Goal: Task Accomplishment & Management: Complete application form

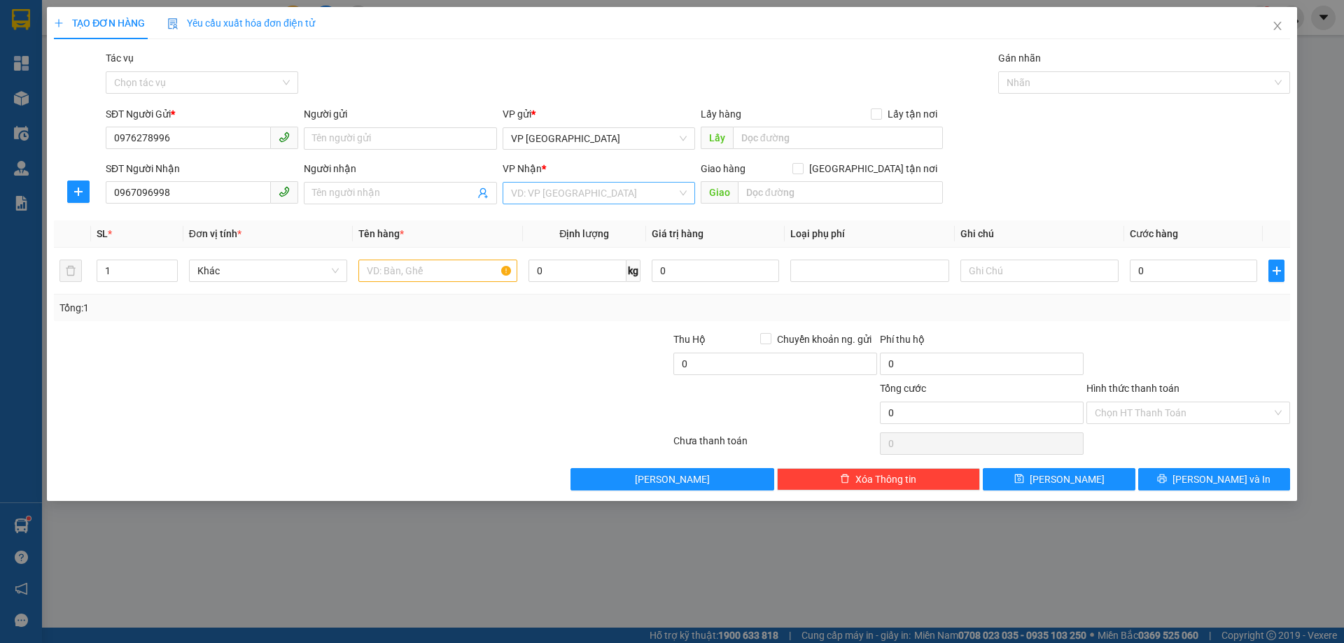
type input "0967096998"
click at [580, 185] on input "search" at bounding box center [594, 193] width 166 height 21
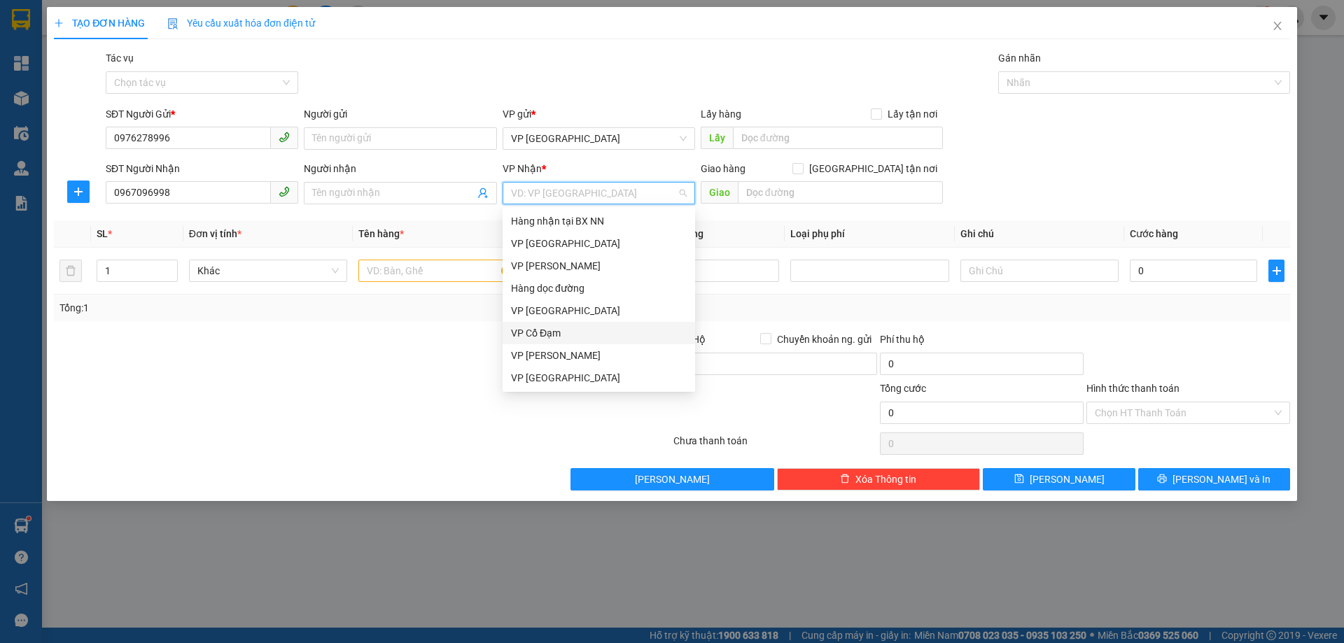
click at [536, 328] on div "VP Cổ Đạm" at bounding box center [599, 332] width 176 height 15
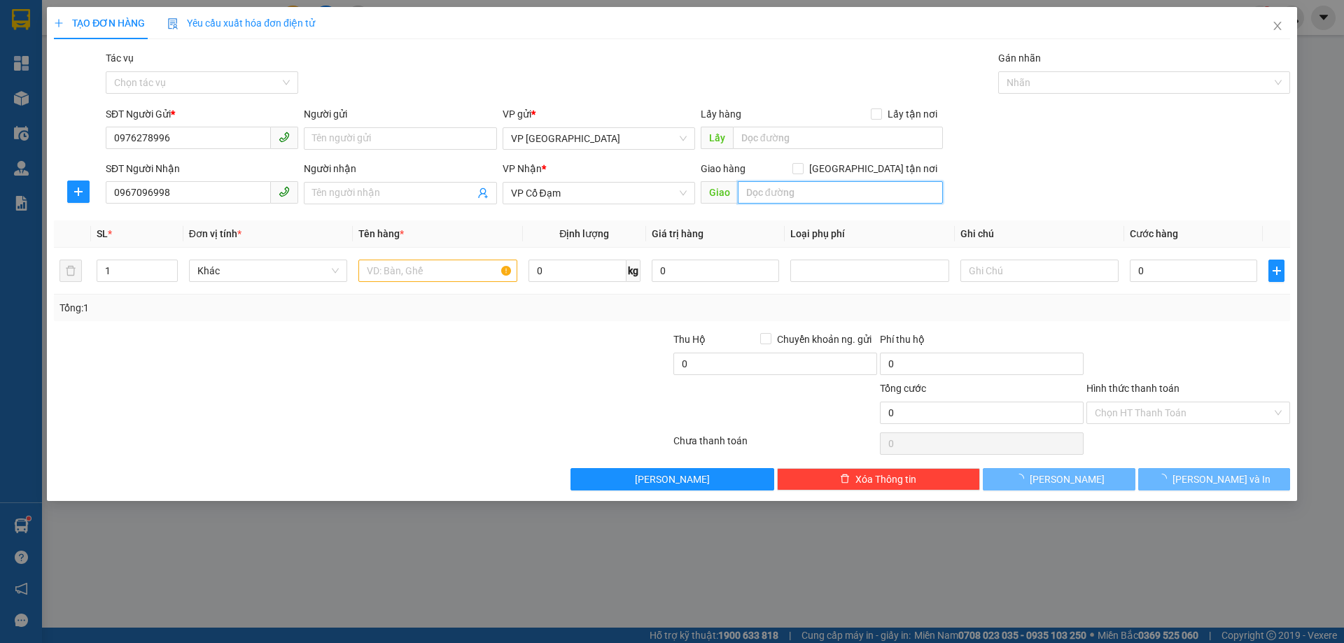
click at [797, 193] on input "text" at bounding box center [840, 192] width 205 height 22
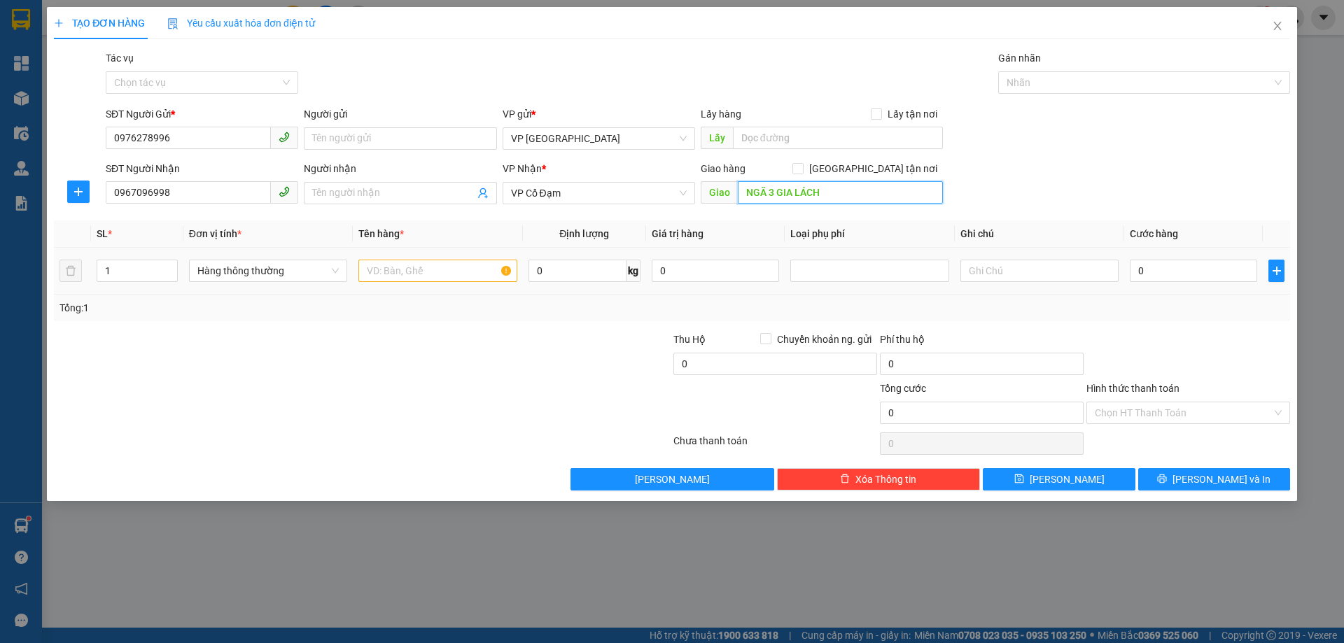
type input "NGÃ 3 GIA LÁCH"
click at [387, 267] on input "text" at bounding box center [437, 271] width 158 height 22
type input "1 MÁY BƠM LỐP"
click at [1181, 266] on input "0" at bounding box center [1192, 271] width 127 height 22
type input "40"
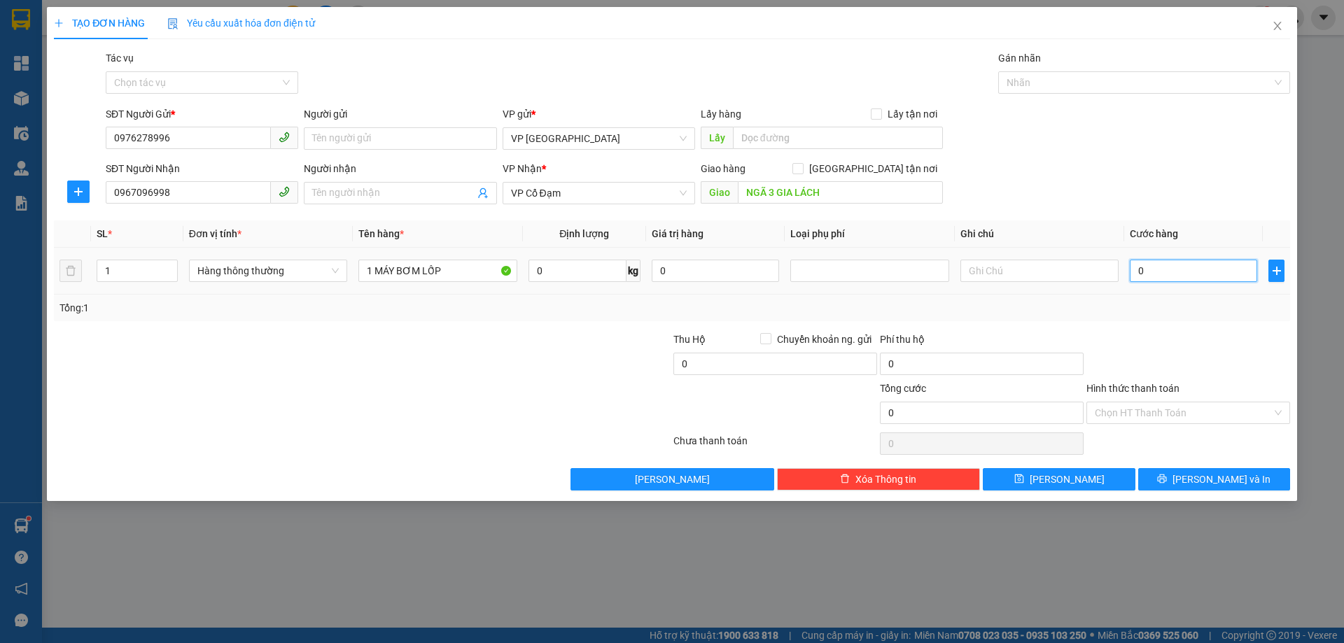
type input "40"
type input "40.000"
click at [1242, 358] on div at bounding box center [1188, 356] width 206 height 49
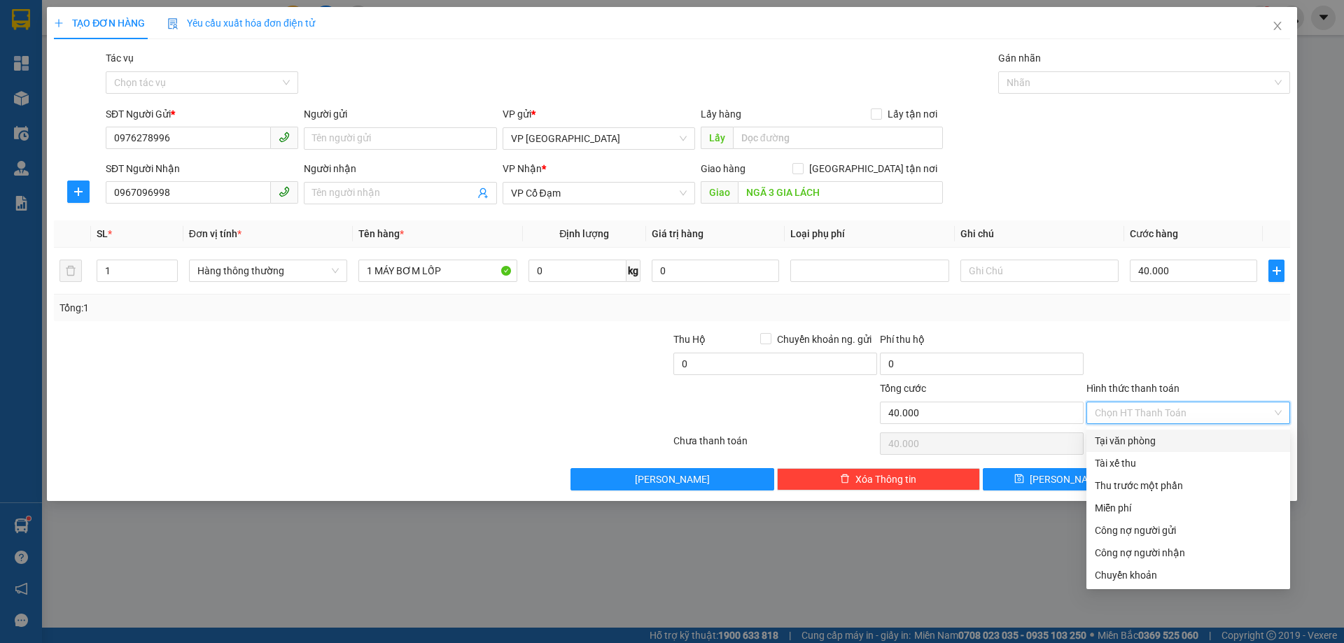
click at [1242, 404] on input "Hình thức thanh toán" at bounding box center [1182, 412] width 177 height 21
click at [1167, 447] on div "Tại văn phòng" at bounding box center [1187, 440] width 187 height 15
type input "0"
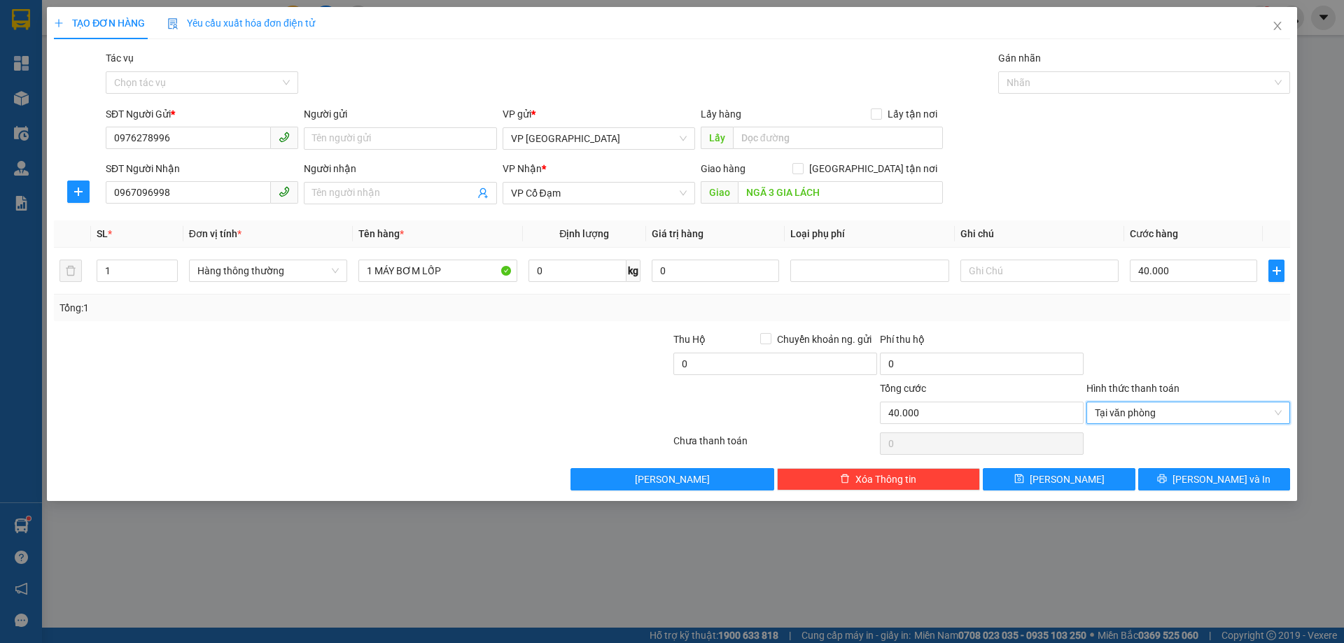
click at [1141, 337] on div at bounding box center [1188, 356] width 206 height 49
click at [1215, 479] on span "[PERSON_NAME] và In" at bounding box center [1221, 479] width 98 height 15
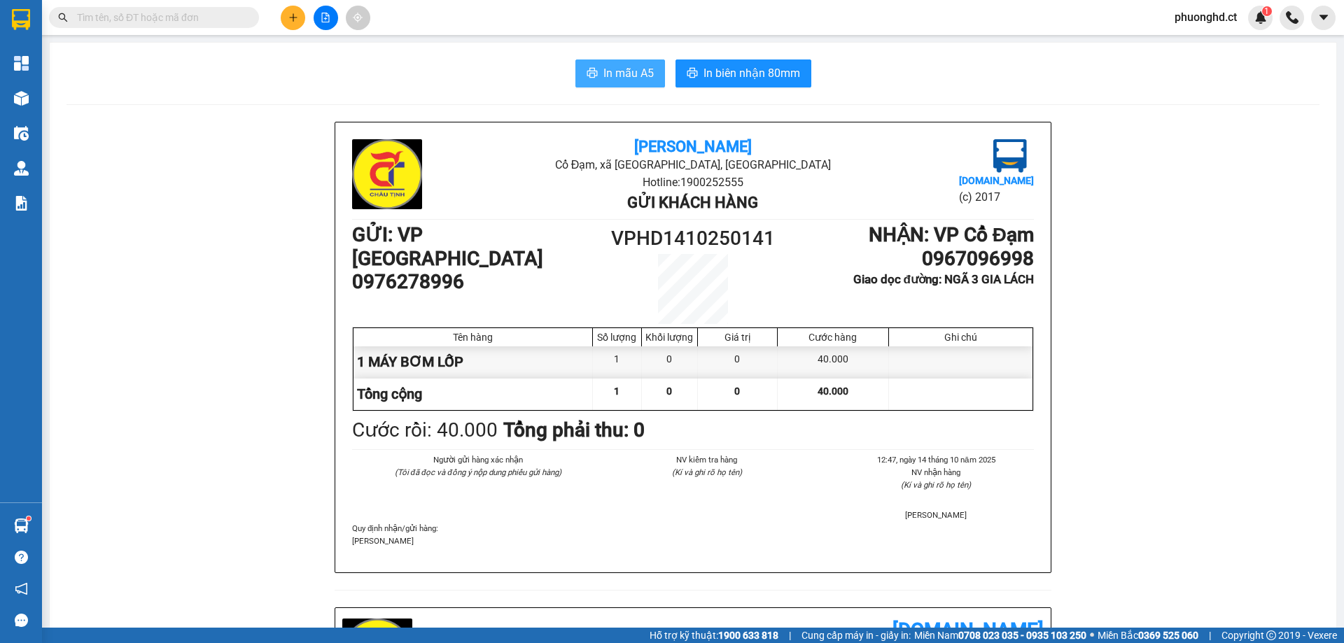
click at [603, 76] on span "In mẫu A5" at bounding box center [628, 72] width 50 height 17
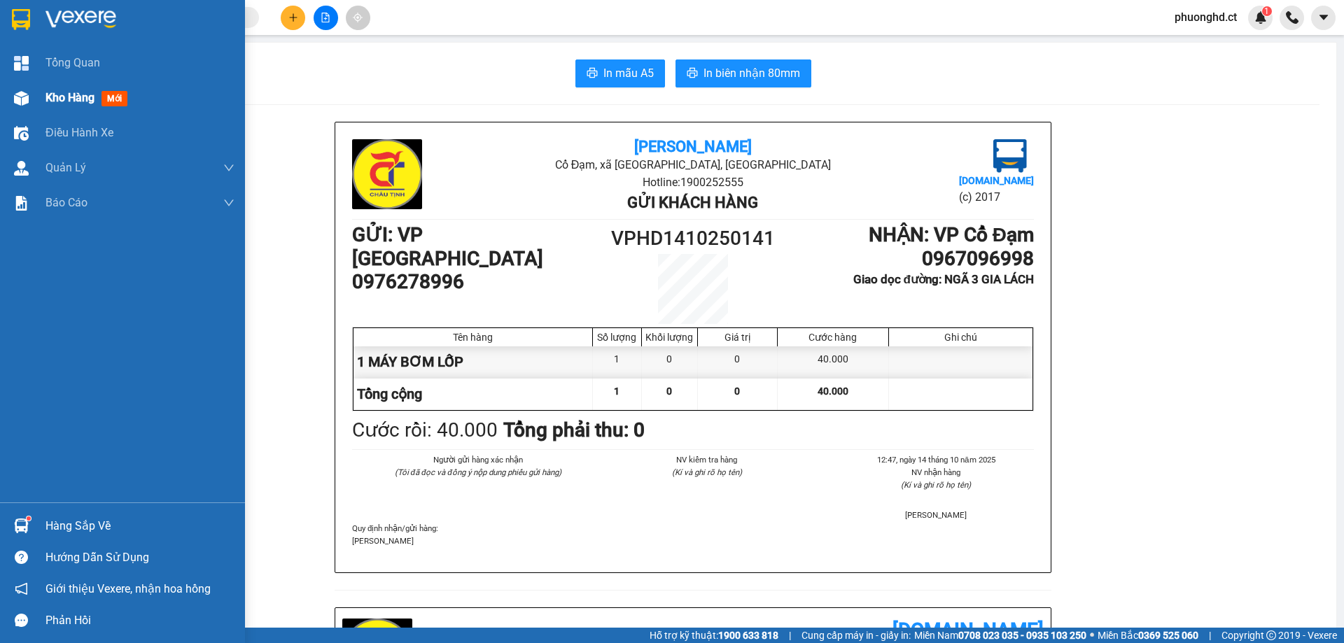
click at [25, 93] on img at bounding box center [21, 98] width 15 height 15
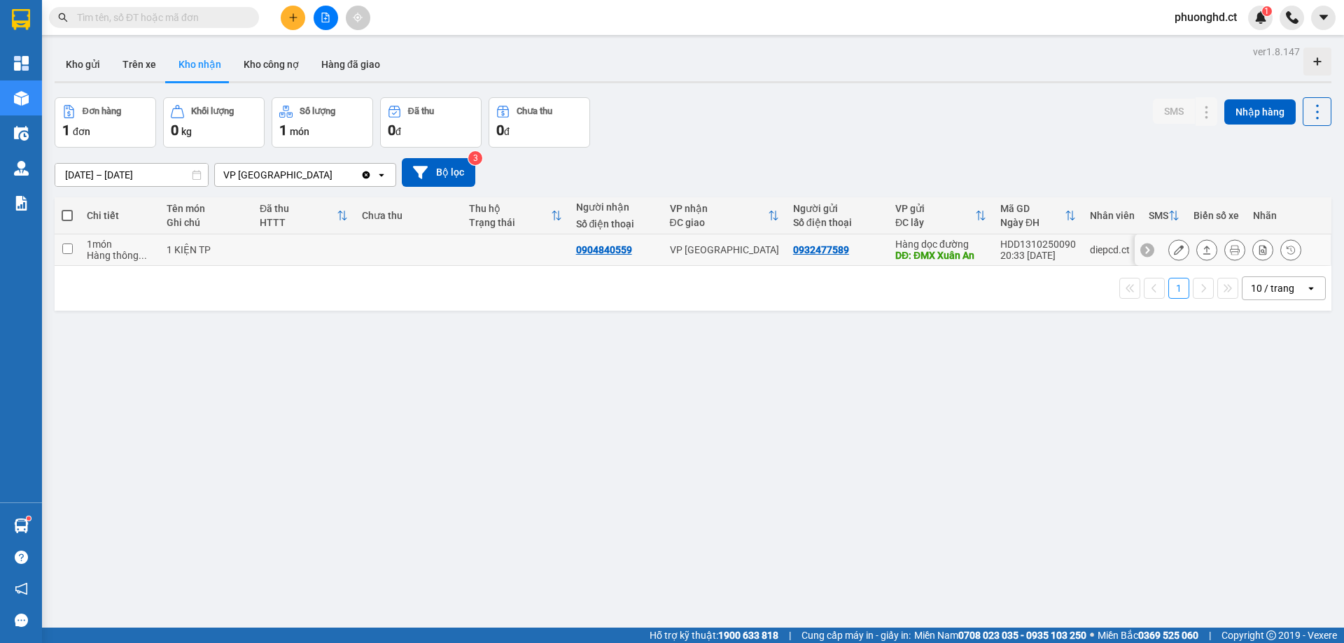
click at [1174, 252] on icon at bounding box center [1179, 250] width 10 height 10
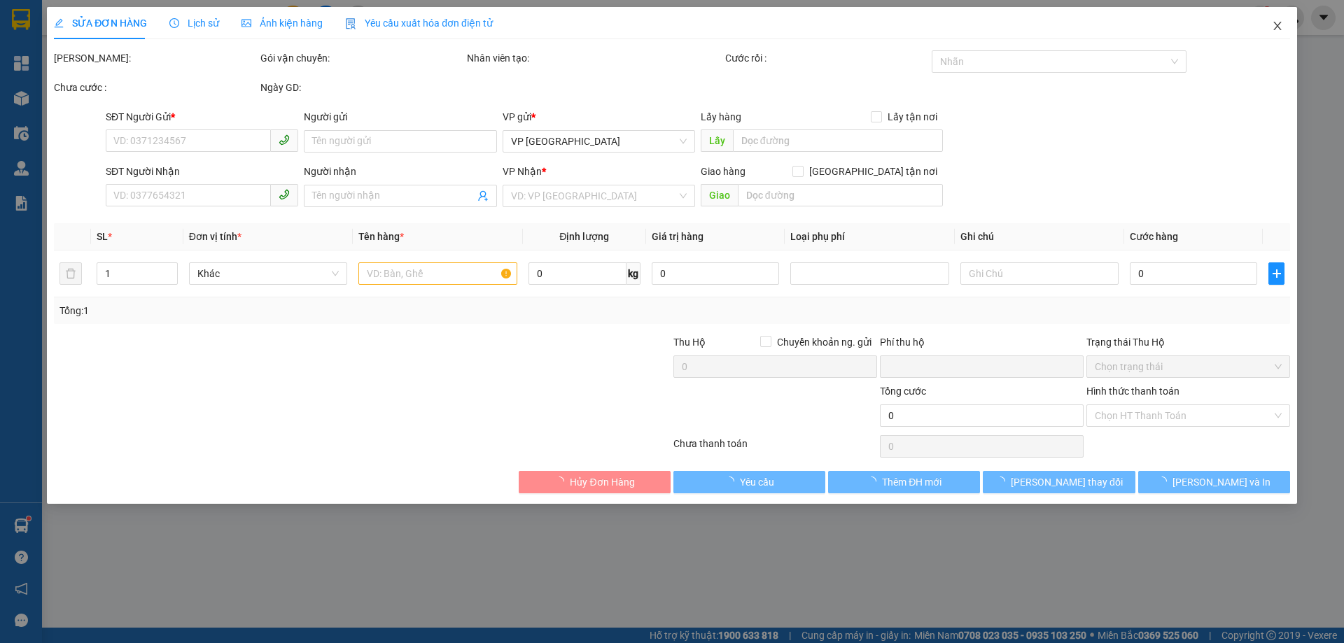
click at [1269, 27] on span "Close" at bounding box center [1277, 26] width 39 height 39
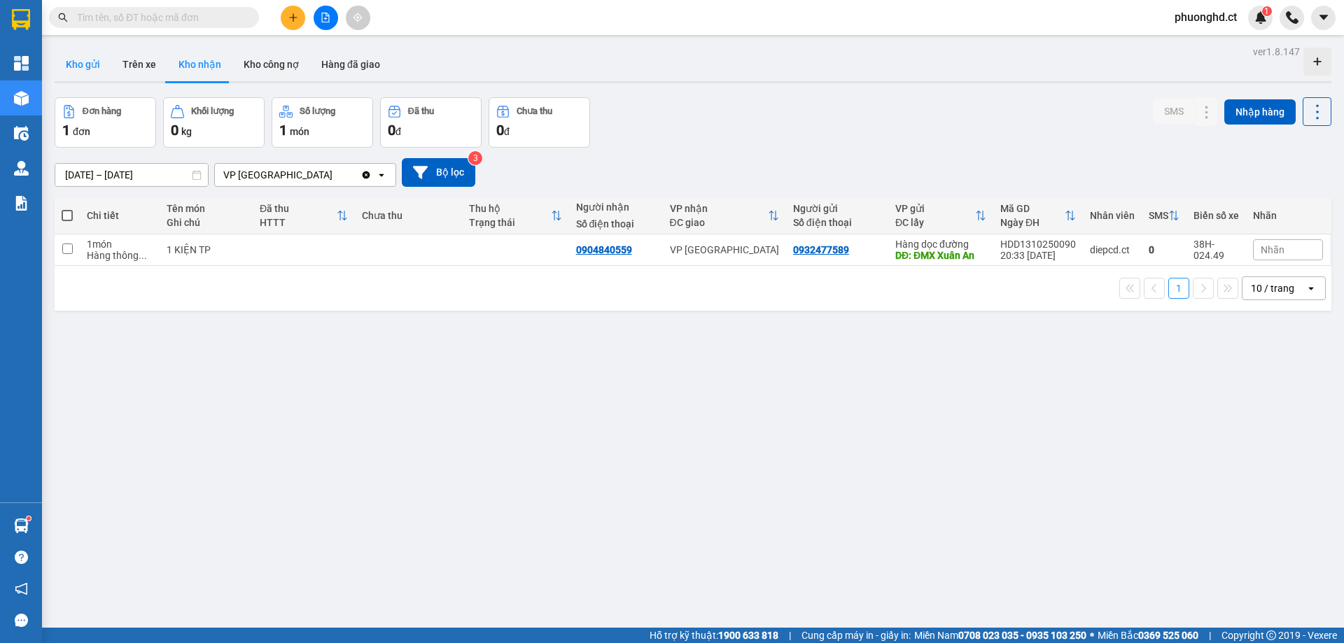
click at [83, 60] on button "Kho gửi" at bounding box center [83, 65] width 57 height 34
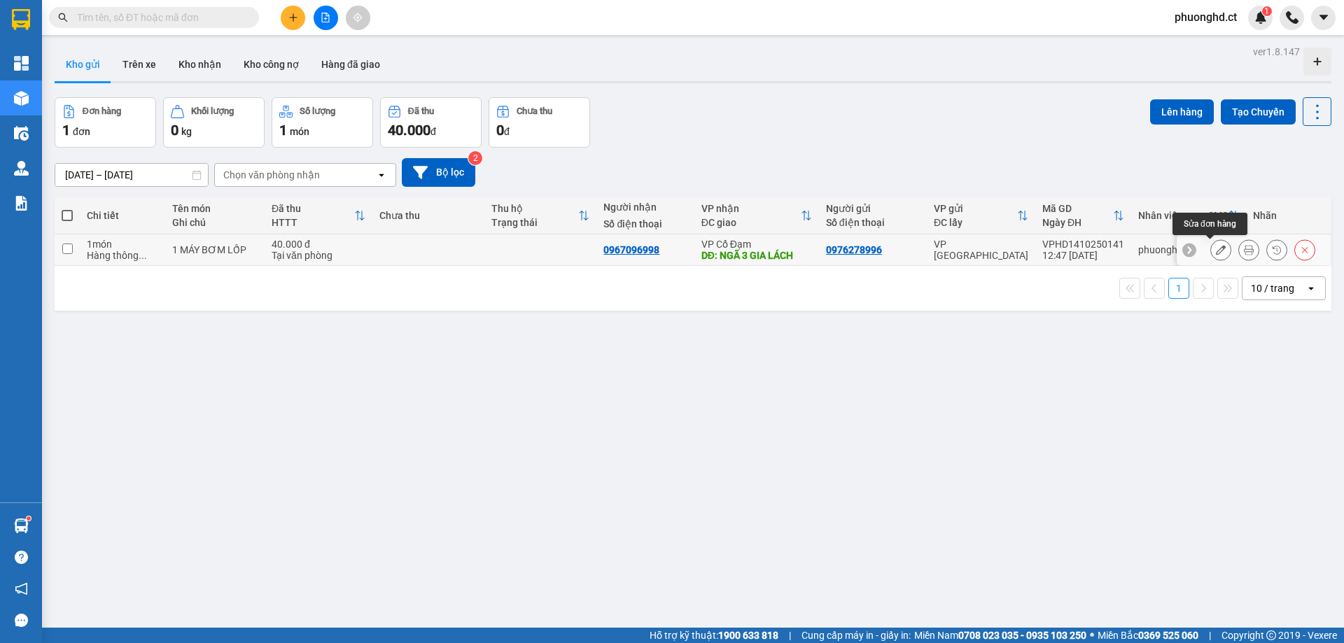
click at [1216, 248] on icon at bounding box center [1221, 250] width 10 height 10
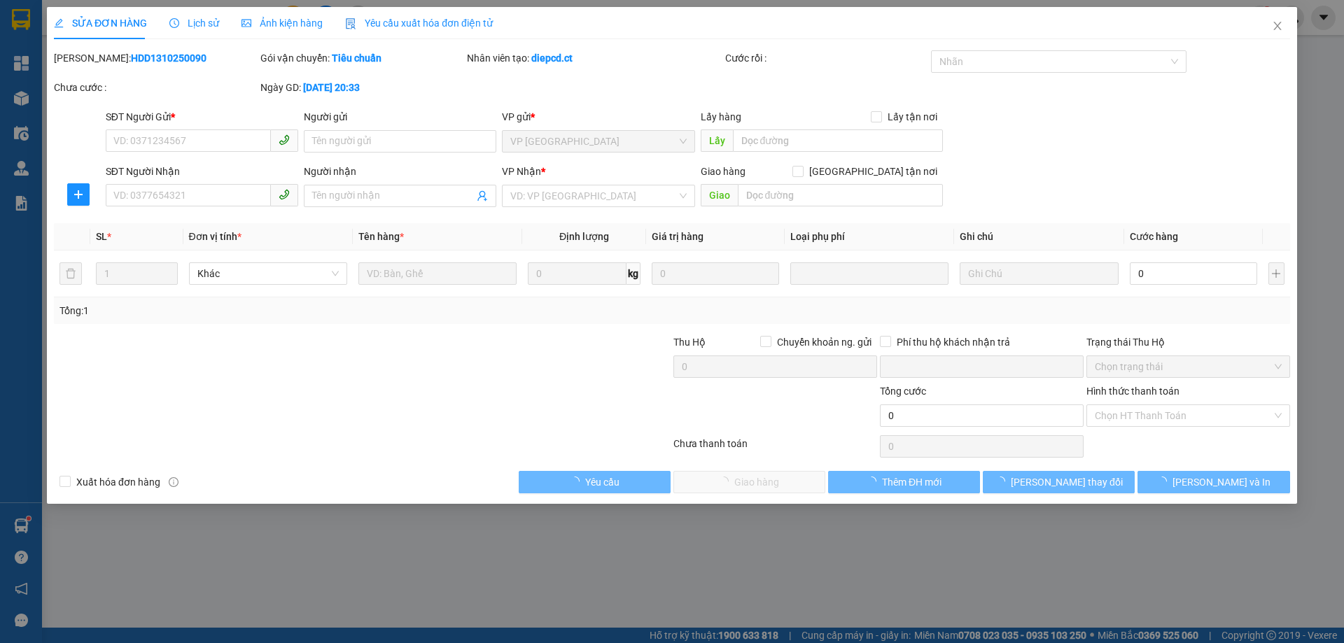
type input "0976278996"
type input "0967096998"
type input "NGÃ 3 GIA LÁCH"
type input "0"
type input "40.000"
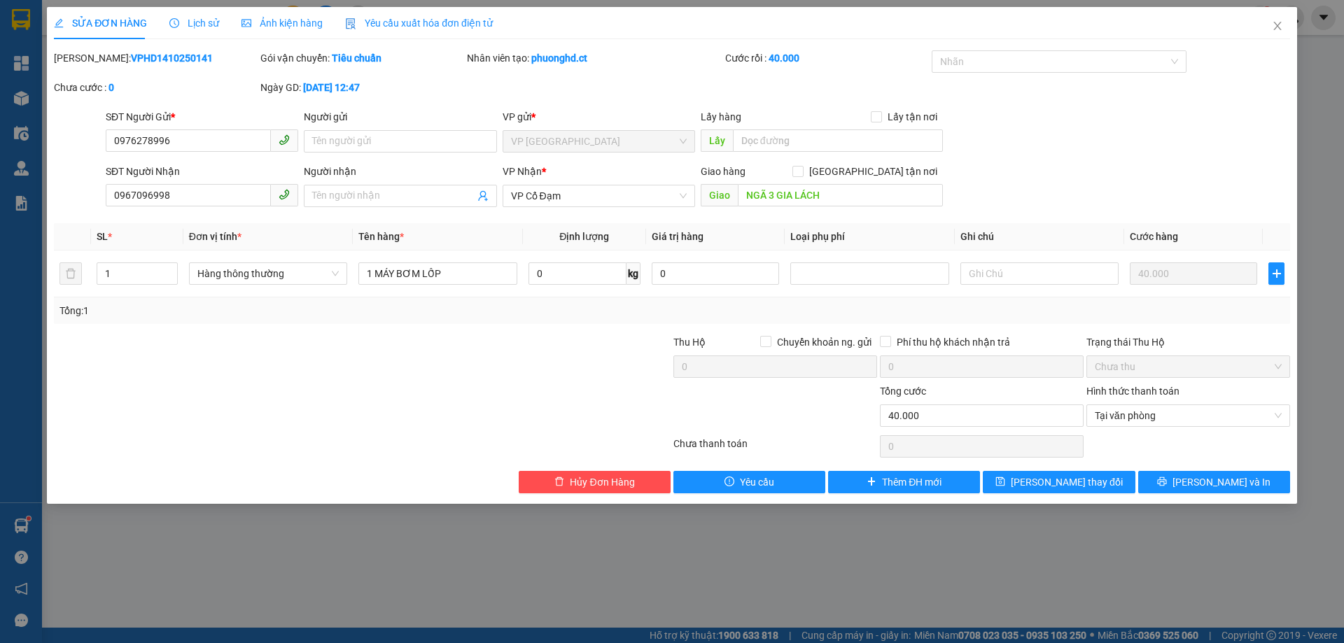
drag, startPoint x: 451, startPoint y: 193, endPoint x: 498, endPoint y: 171, distance: 51.7
click at [454, 190] on input "Người nhận" at bounding box center [393, 195] width 162 height 15
type input "[PERSON_NAME]"
click at [1241, 477] on button "[PERSON_NAME] và In" at bounding box center [1214, 482] width 152 height 22
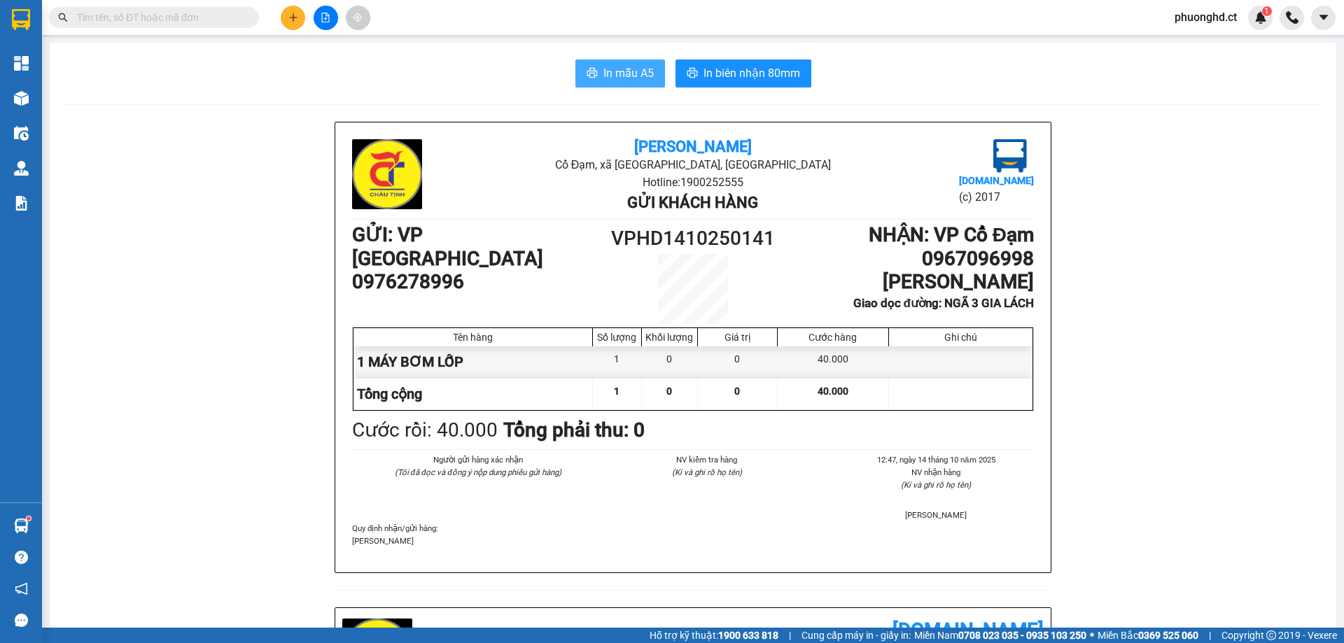
click at [594, 66] on button "In mẫu A5" at bounding box center [620, 73] width 90 height 28
